Goal: Task Accomplishment & Management: Manage account settings

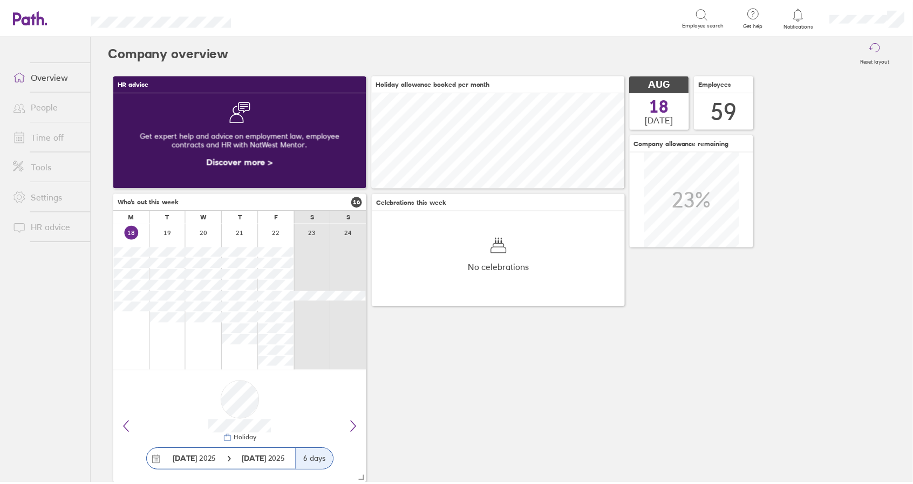
scroll to position [96, 255]
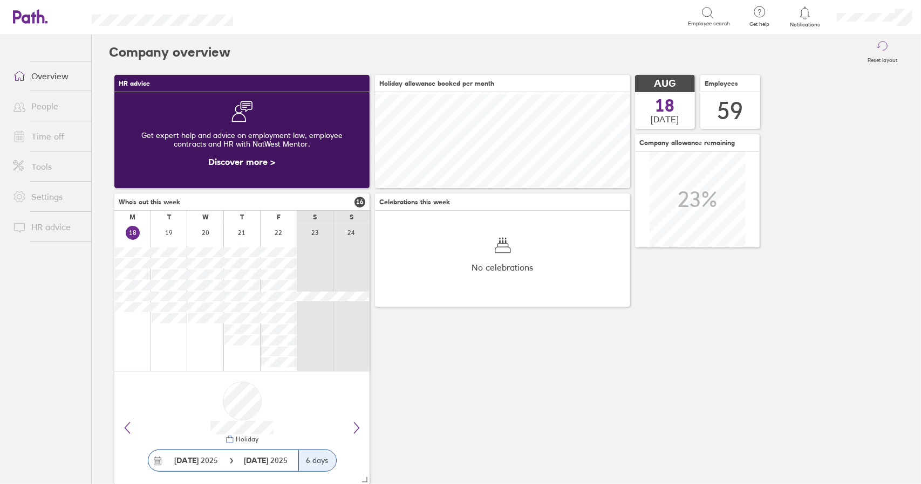
click at [55, 133] on link "Time off" at bounding box center [47, 137] width 87 height 22
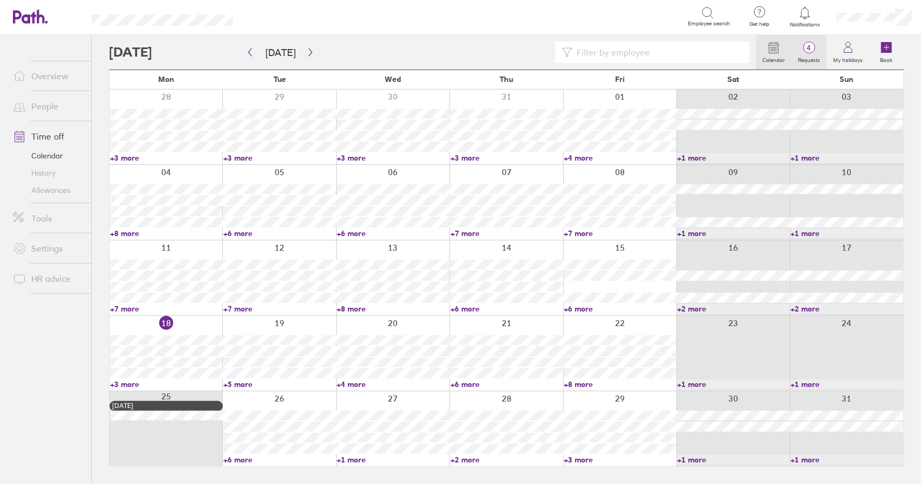
click at [823, 50] on span "4" at bounding box center [808, 48] width 35 height 9
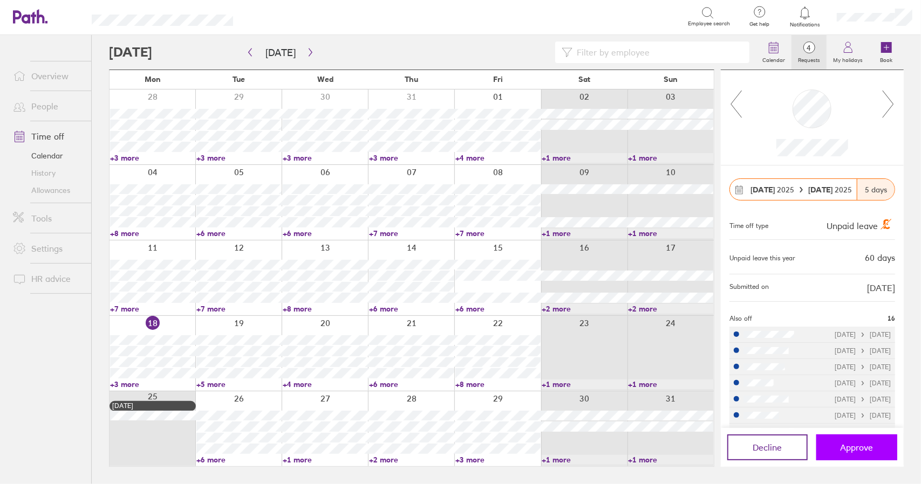
click at [865, 447] on span "Approve" at bounding box center [857, 448] width 33 height 10
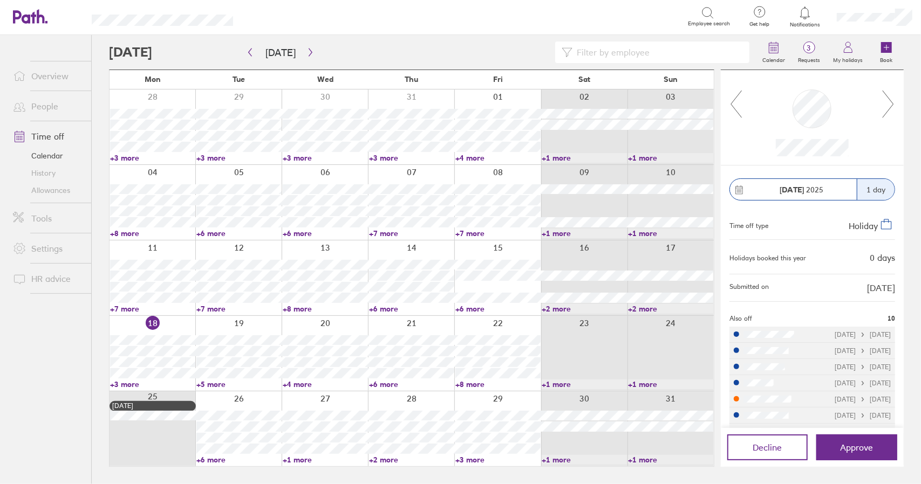
click at [896, 103] on div at bounding box center [812, 117] width 183 height 95
click at [891, 102] on icon at bounding box center [888, 104] width 13 height 29
click at [891, 102] on icon at bounding box center [888, 104] width 11 height 27
click at [132, 384] on link "+3 more" at bounding box center [152, 385] width 85 height 10
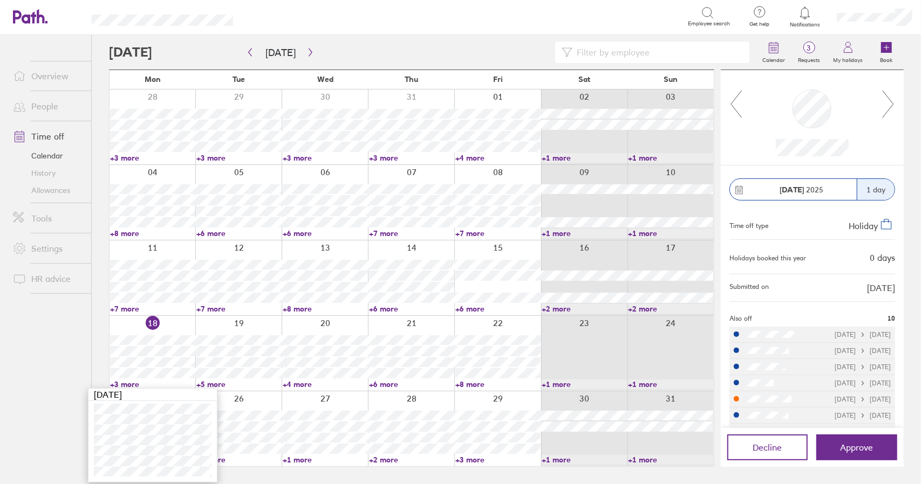
click at [128, 384] on link "+3 more" at bounding box center [152, 385] width 85 height 10
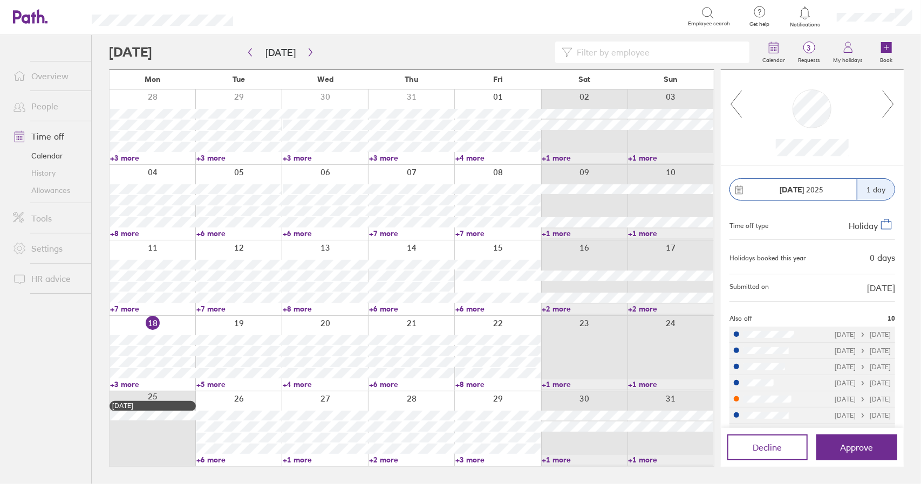
click at [126, 385] on link "+3 more" at bounding box center [152, 385] width 85 height 10
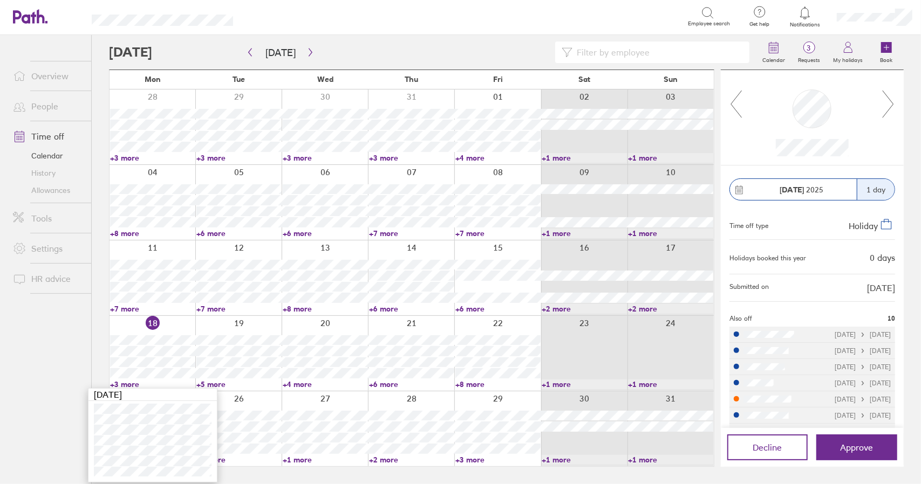
click at [128, 383] on link "+3 more" at bounding box center [152, 385] width 85 height 10
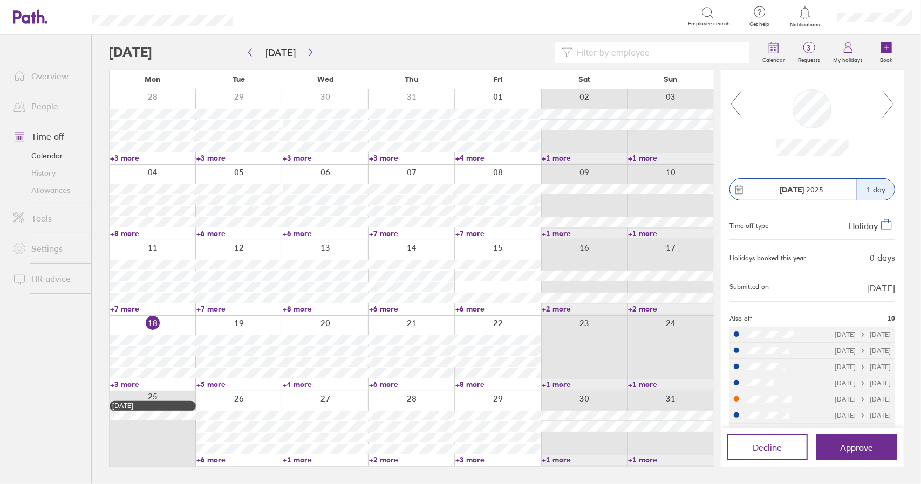
click at [208, 386] on link "+5 more" at bounding box center [238, 385] width 85 height 10
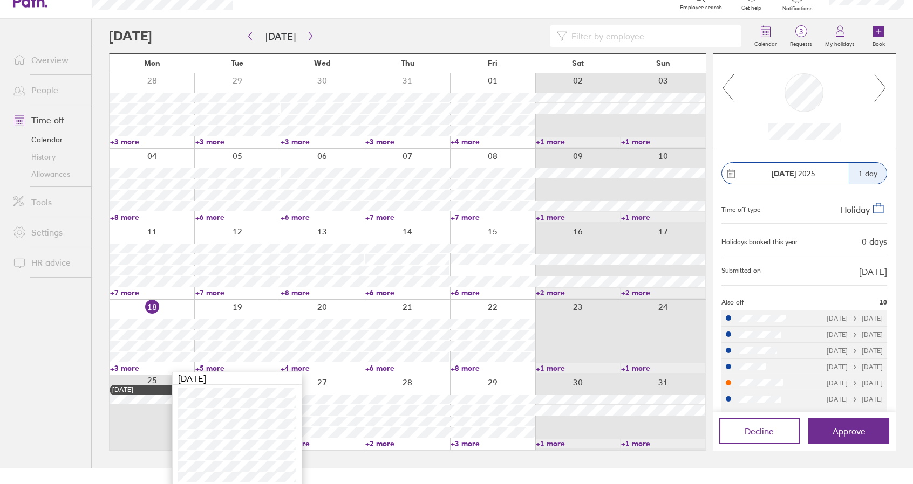
scroll to position [19, 0]
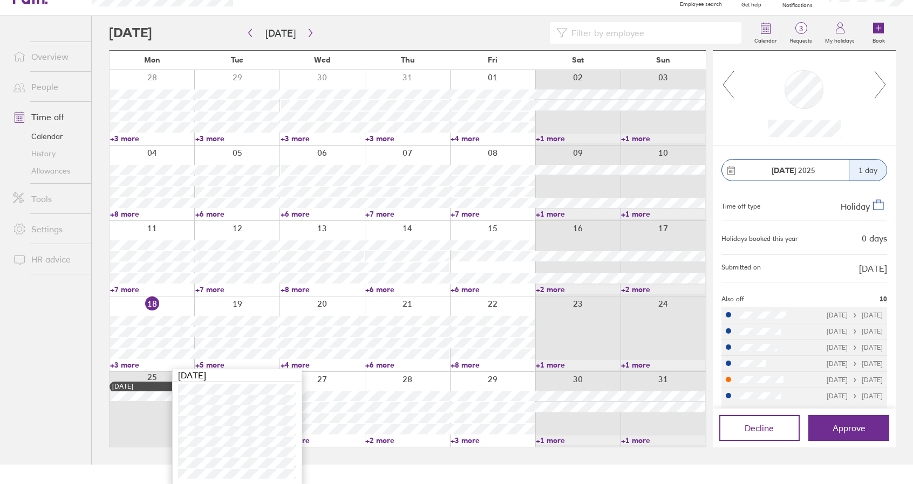
click at [217, 362] on link "+5 more" at bounding box center [237, 365] width 84 height 10
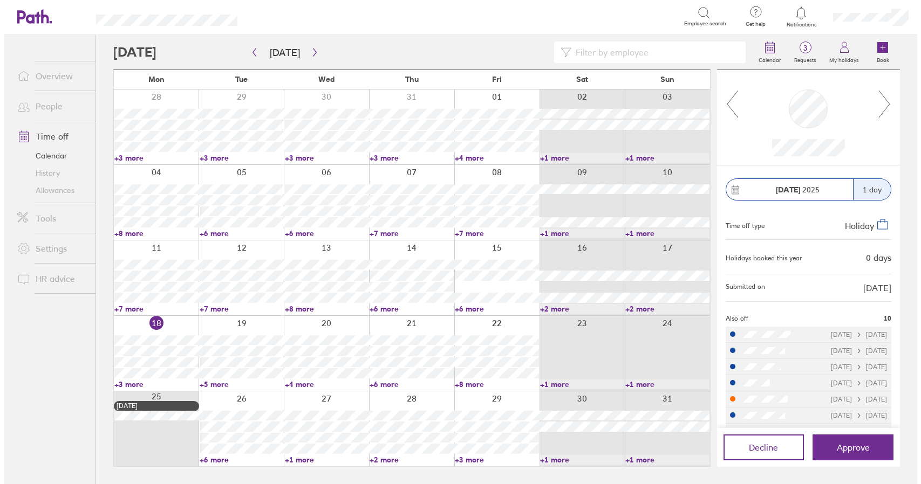
scroll to position [0, 0]
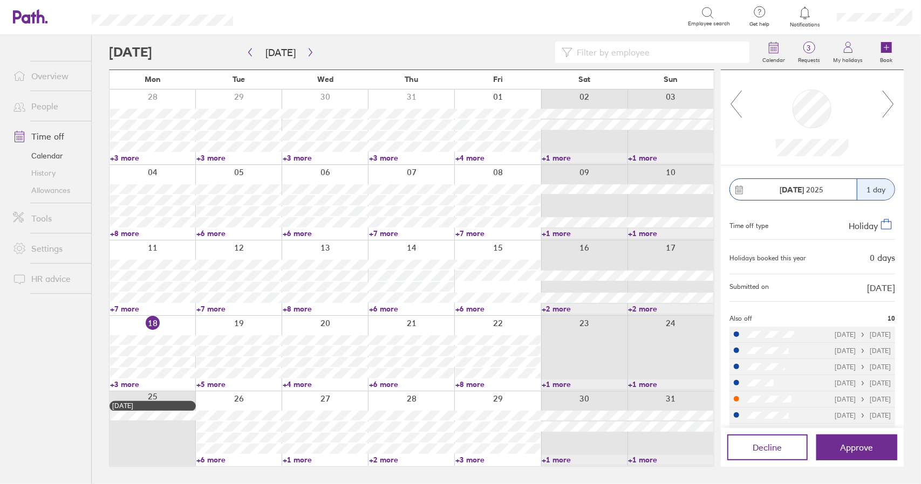
click at [606, 56] on input at bounding box center [657, 52] width 170 height 21
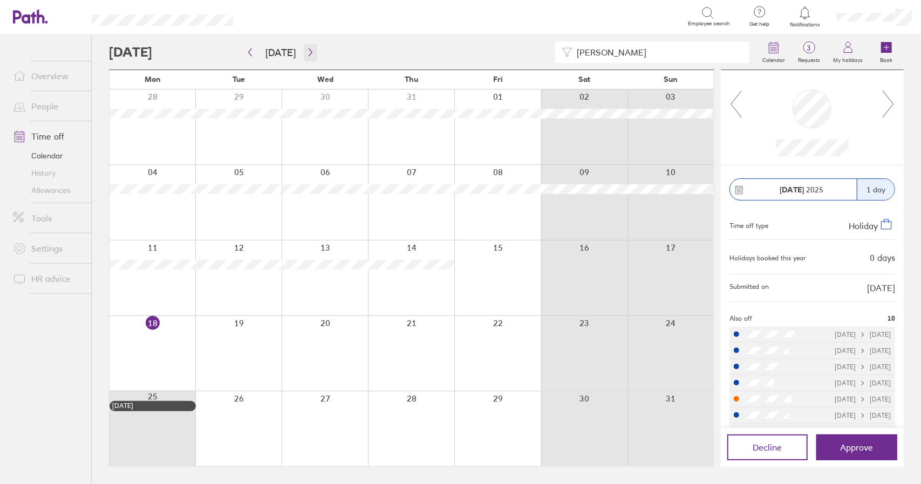
type input "daniel"
click at [309, 56] on icon "button" at bounding box center [310, 52] width 8 height 9
